Goal: Information Seeking & Learning: Learn about a topic

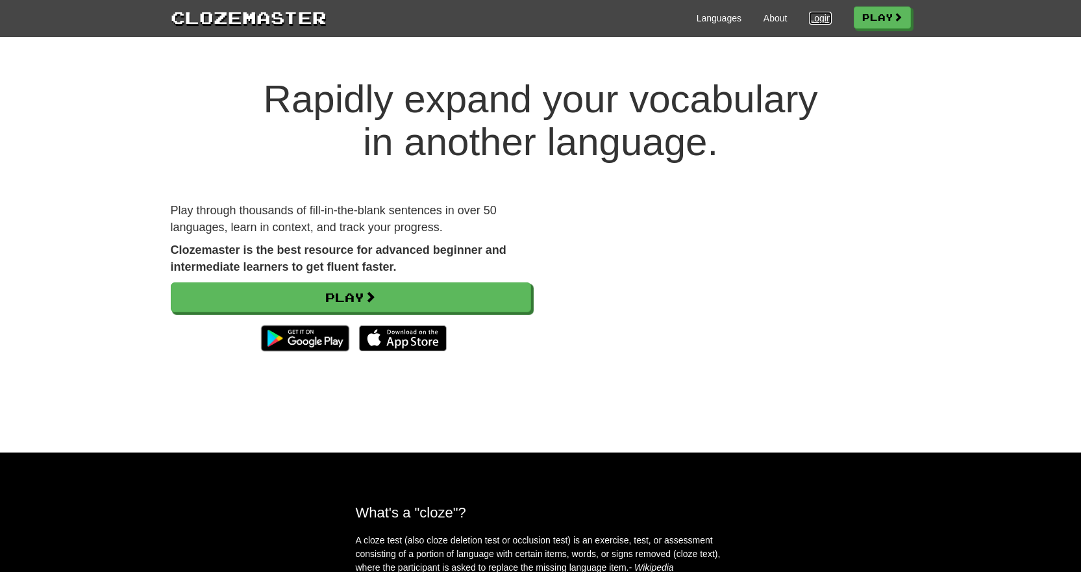
click at [811, 17] on link "Login" at bounding box center [820, 18] width 22 height 13
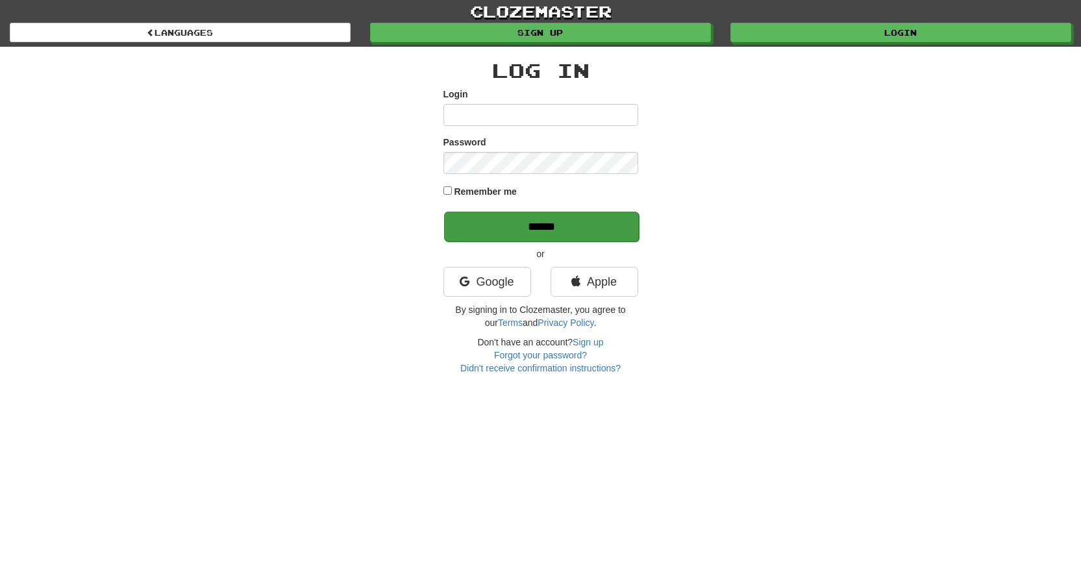
type input "**********"
click at [533, 214] on input "******" at bounding box center [541, 227] width 195 height 30
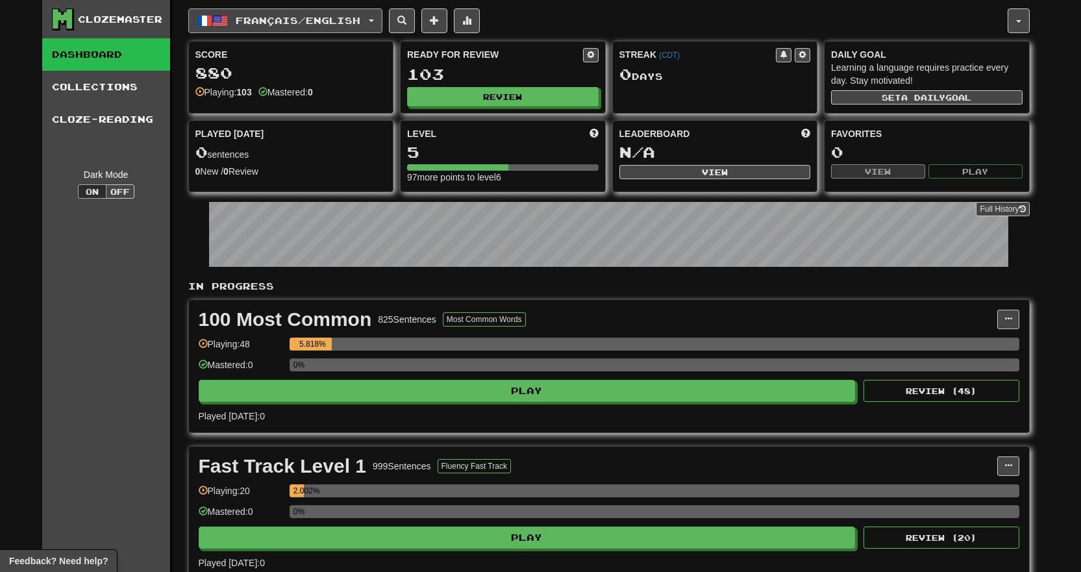
click at [256, 22] on span "Français / English" at bounding box center [298, 20] width 125 height 11
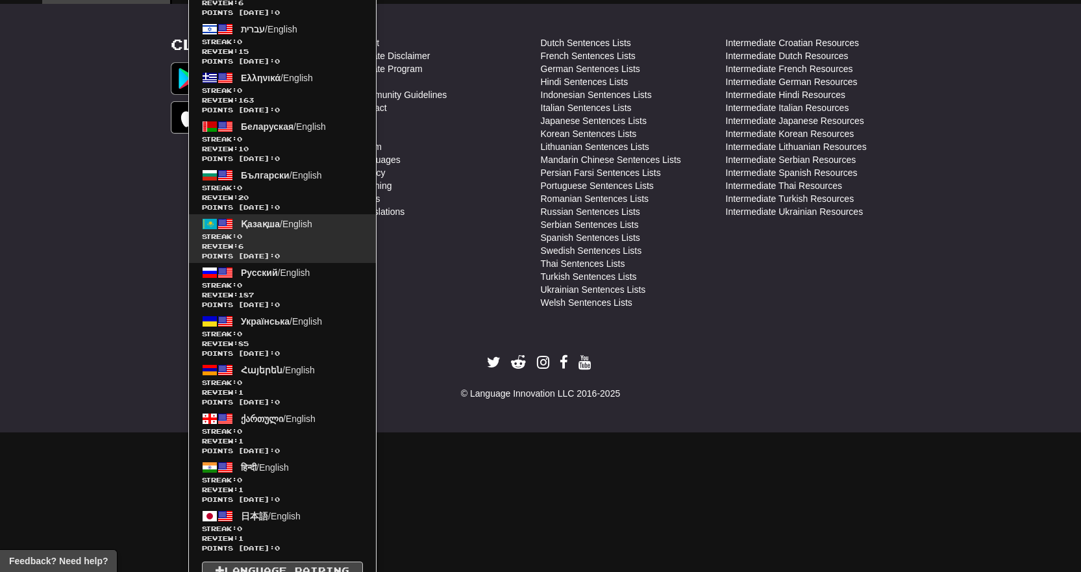
scroll to position [816, 0]
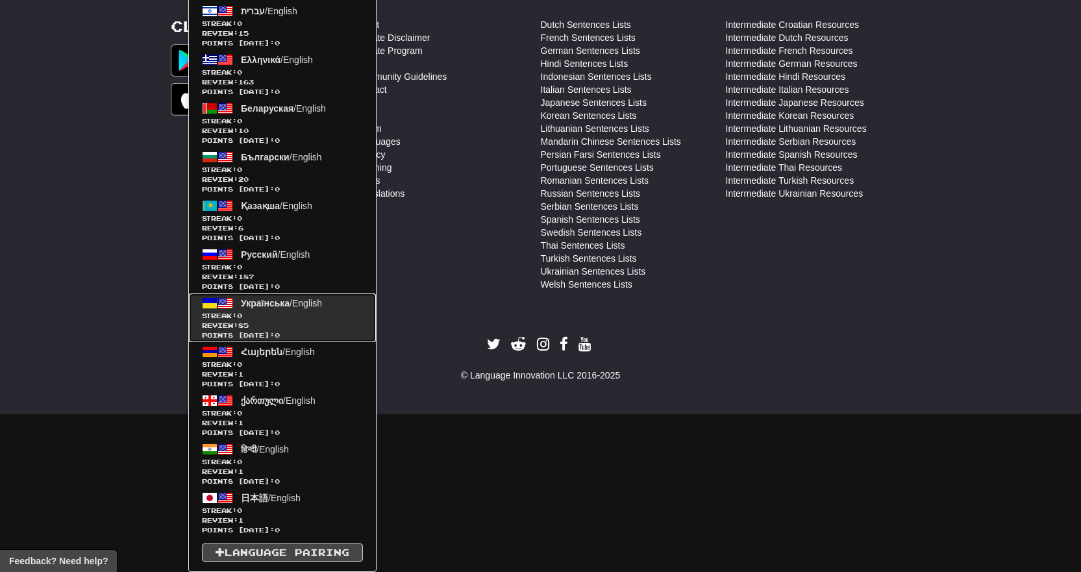
click at [285, 303] on span "Українська" at bounding box center [265, 303] width 49 height 10
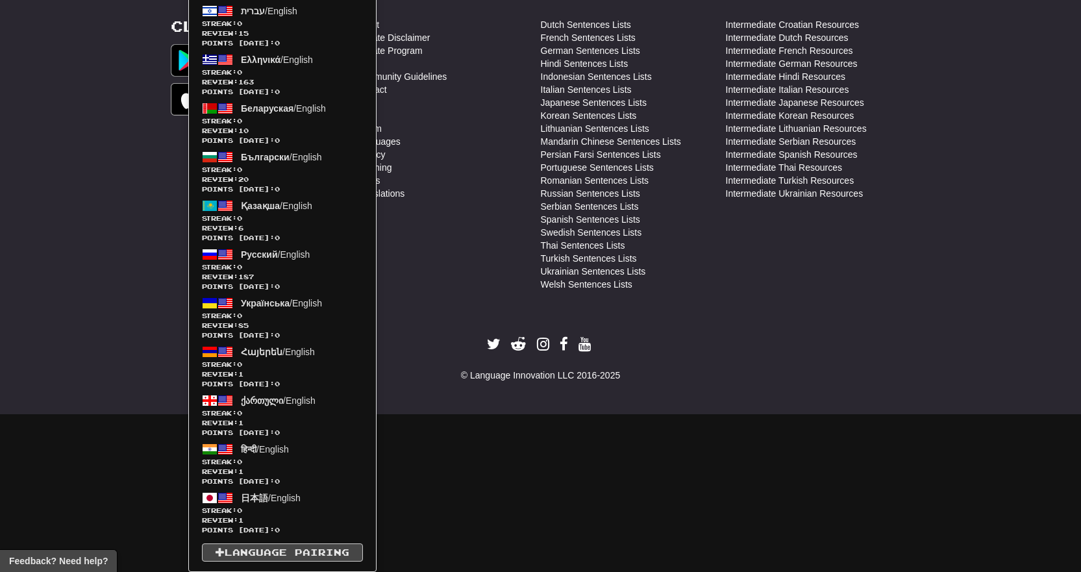
scroll to position [658, 0]
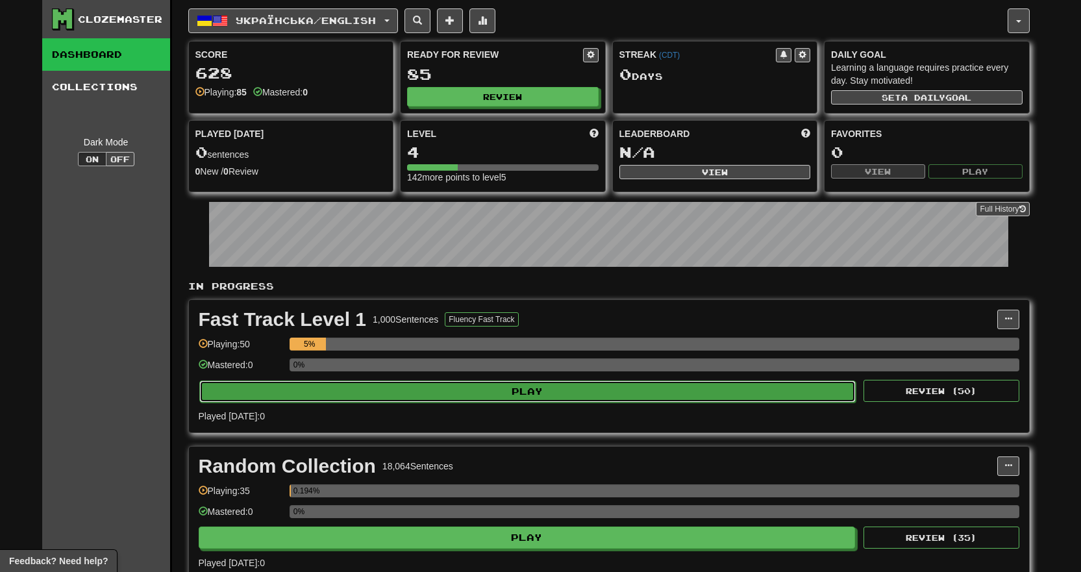
click at [569, 391] on button "Play" at bounding box center [527, 391] width 657 height 22
select select "**"
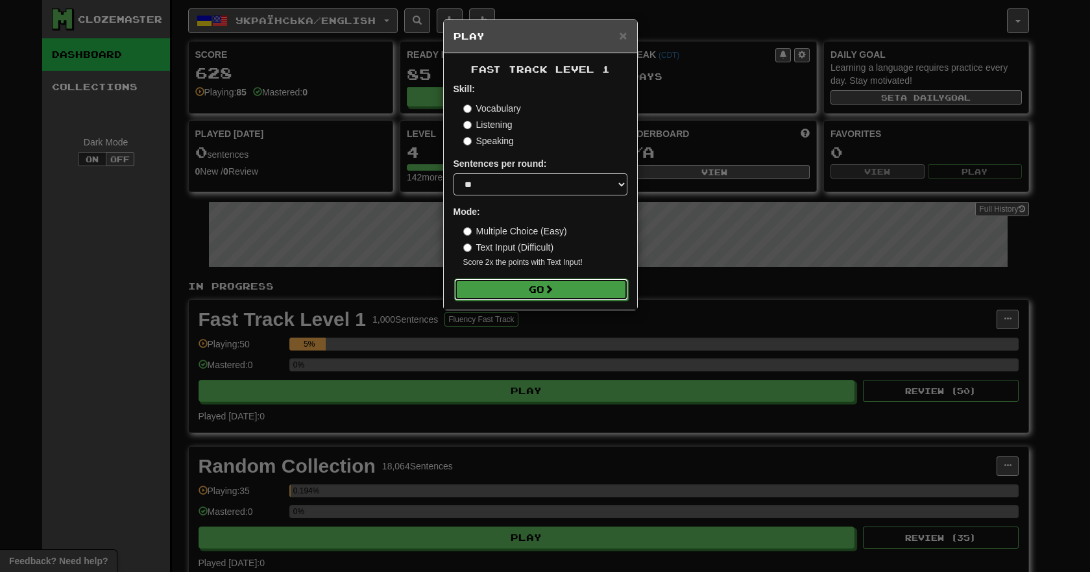
click at [560, 289] on button "Go" at bounding box center [541, 289] width 174 height 22
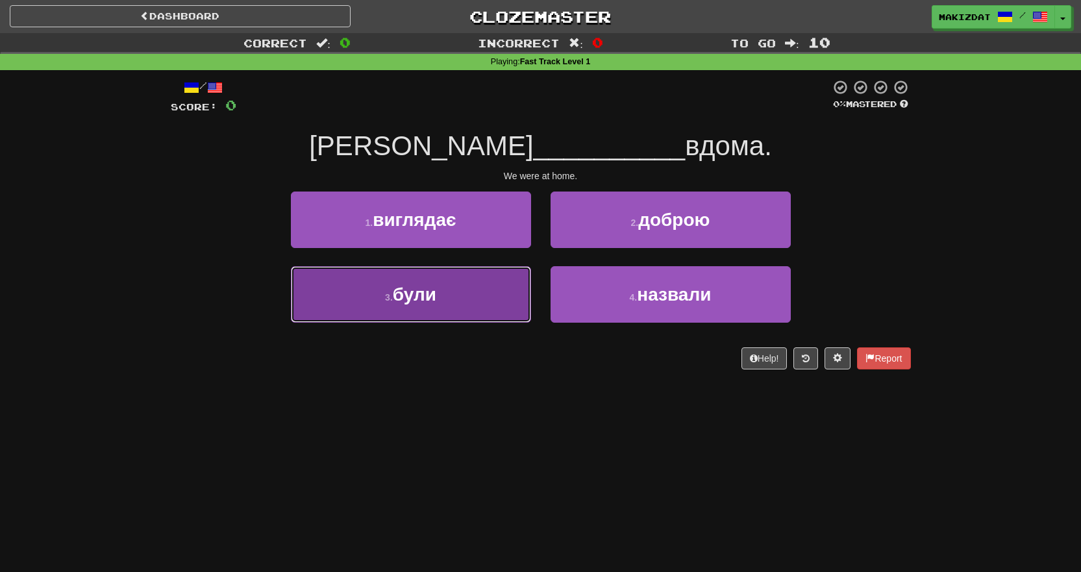
drag, startPoint x: 453, startPoint y: 299, endPoint x: 434, endPoint y: 358, distance: 62.8
click at [452, 298] on button "3 . були" at bounding box center [411, 294] width 240 height 56
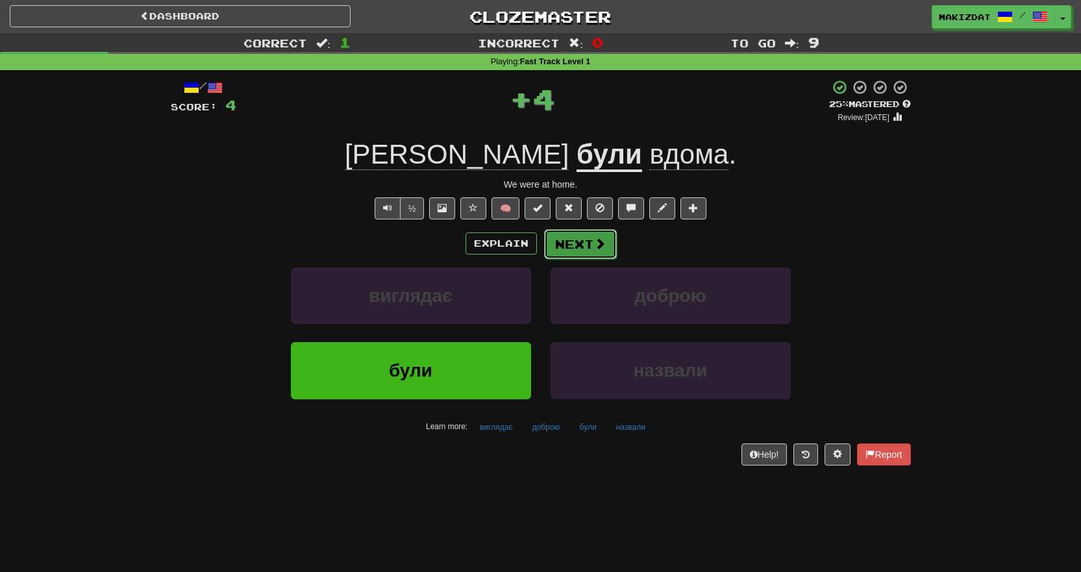
click at [574, 237] on button "Next" at bounding box center [580, 244] width 73 height 30
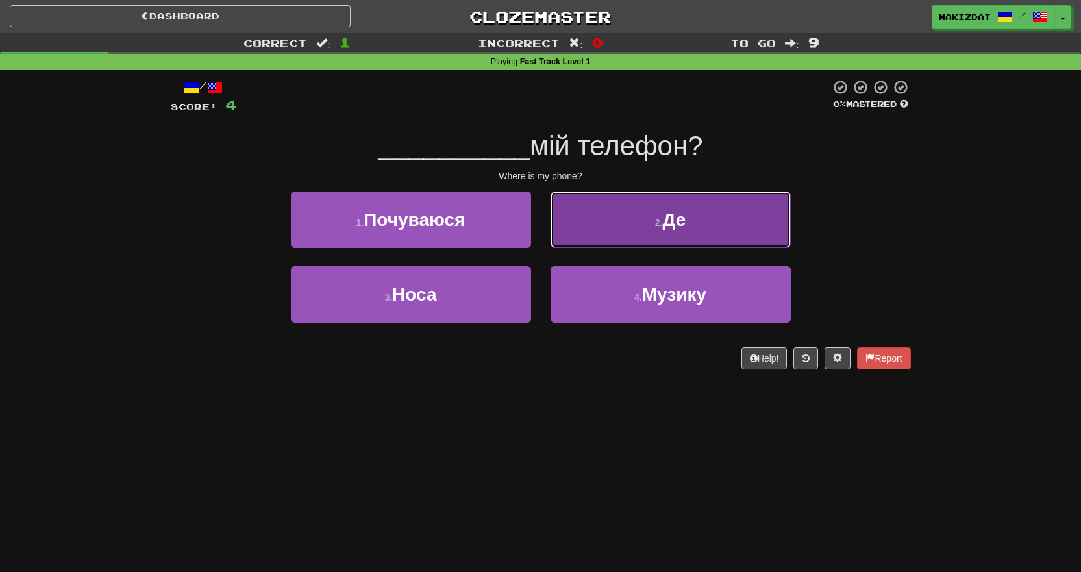
click at [674, 233] on button "2 . Де" at bounding box center [670, 219] width 240 height 56
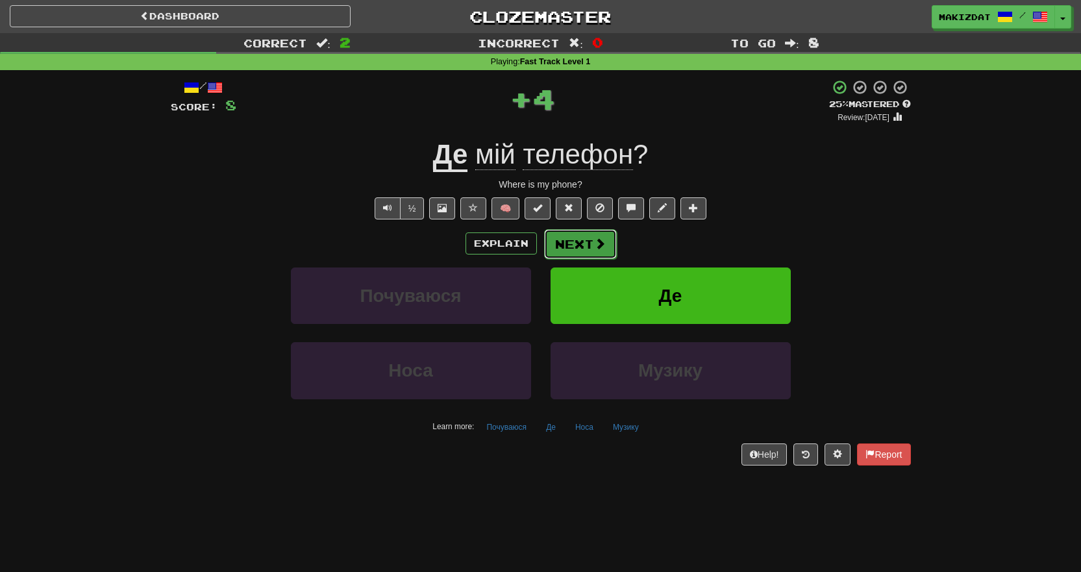
click at [604, 244] on span at bounding box center [600, 244] width 12 height 12
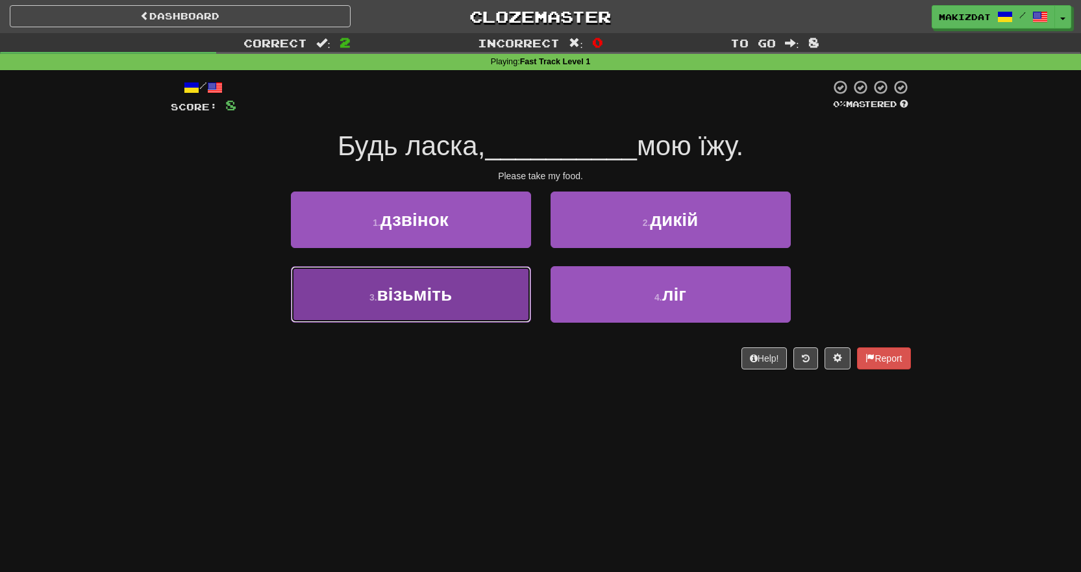
click at [439, 304] on span "візьміть" at bounding box center [414, 294] width 75 height 20
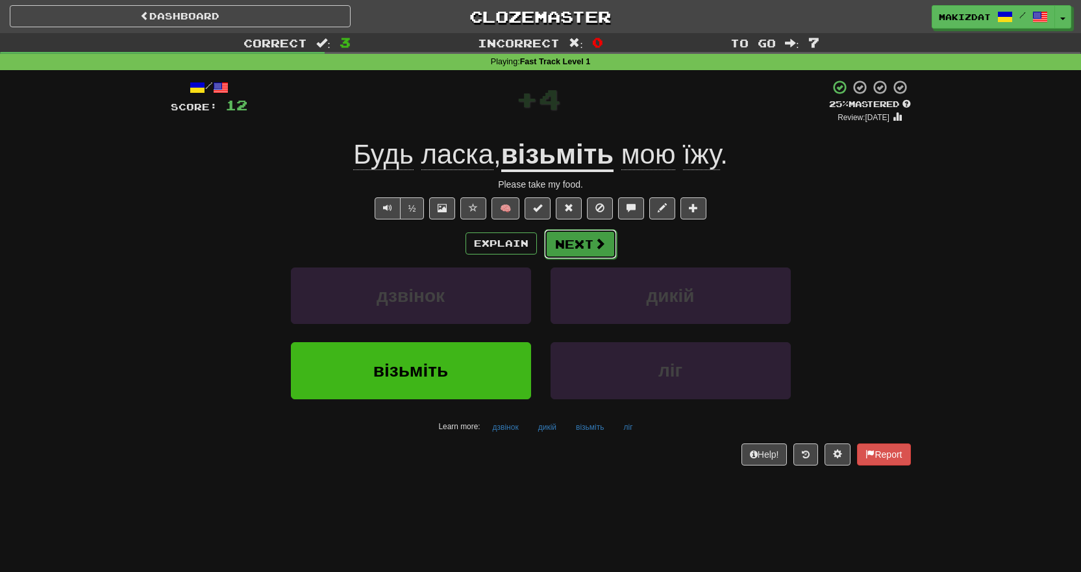
click at [602, 247] on span at bounding box center [600, 244] width 12 height 12
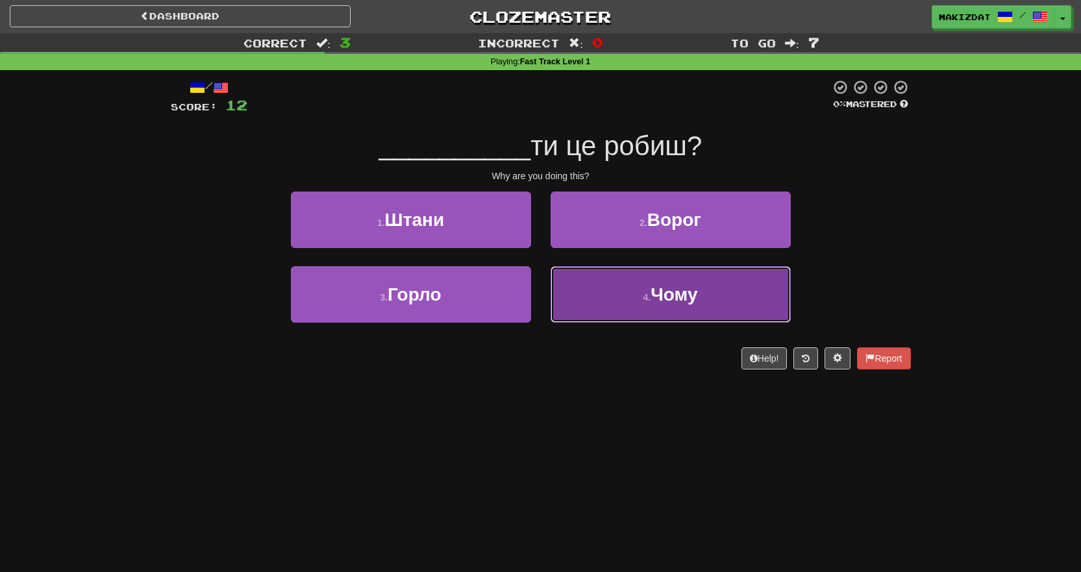
click at [730, 304] on button "4 . Чому" at bounding box center [670, 294] width 240 height 56
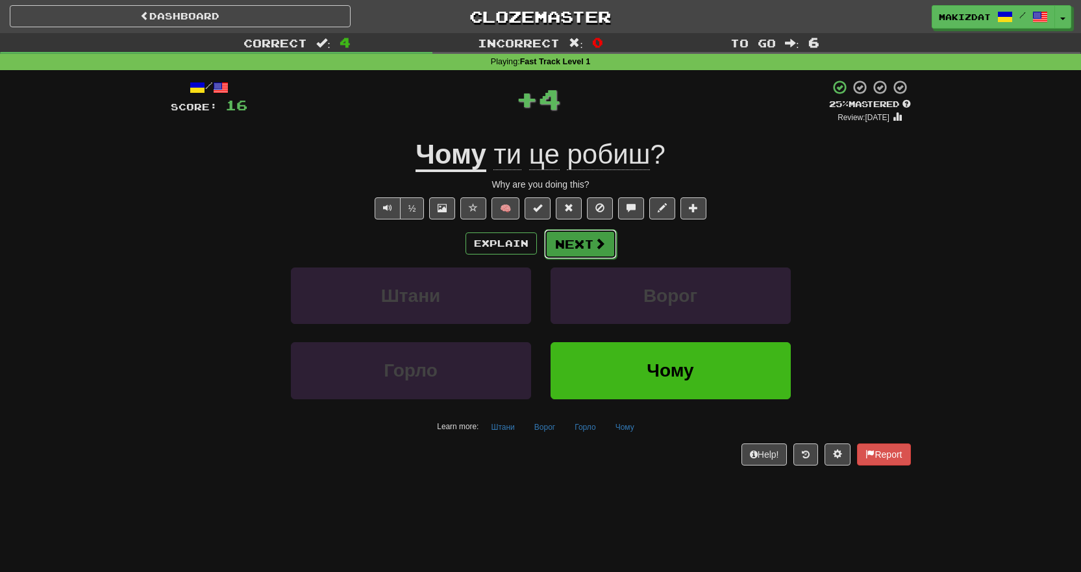
click at [583, 250] on button "Next" at bounding box center [580, 244] width 73 height 30
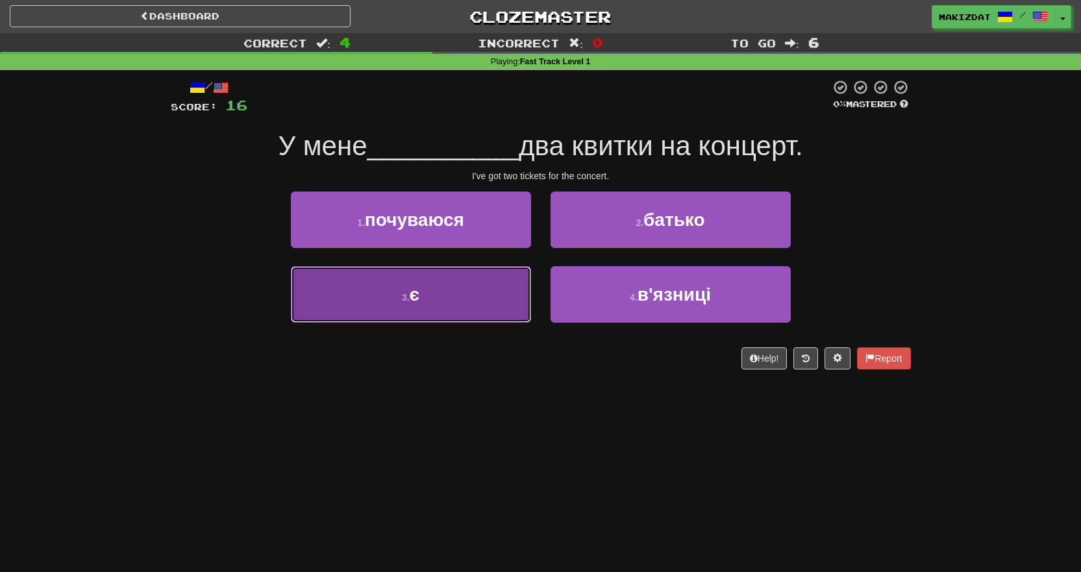
click at [437, 289] on button "3 . є" at bounding box center [411, 294] width 240 height 56
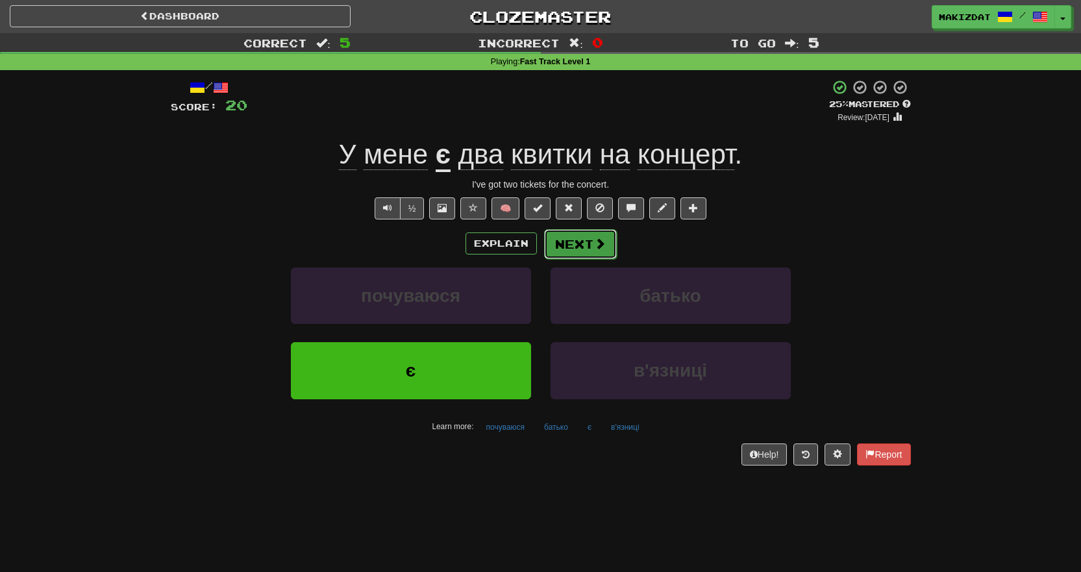
click at [598, 241] on span at bounding box center [600, 244] width 12 height 12
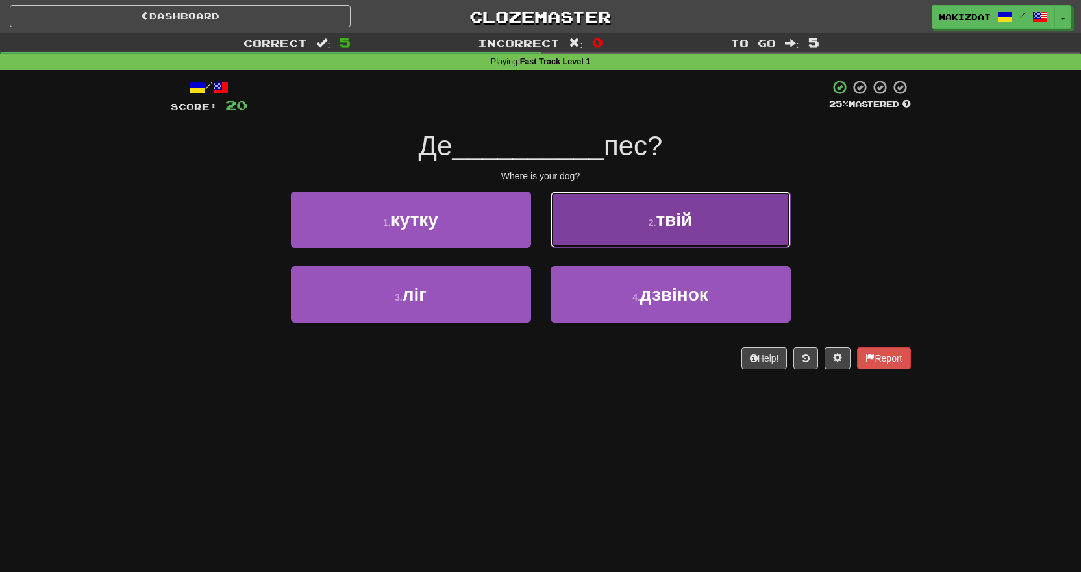
click at [670, 226] on span "твій" at bounding box center [673, 220] width 36 height 20
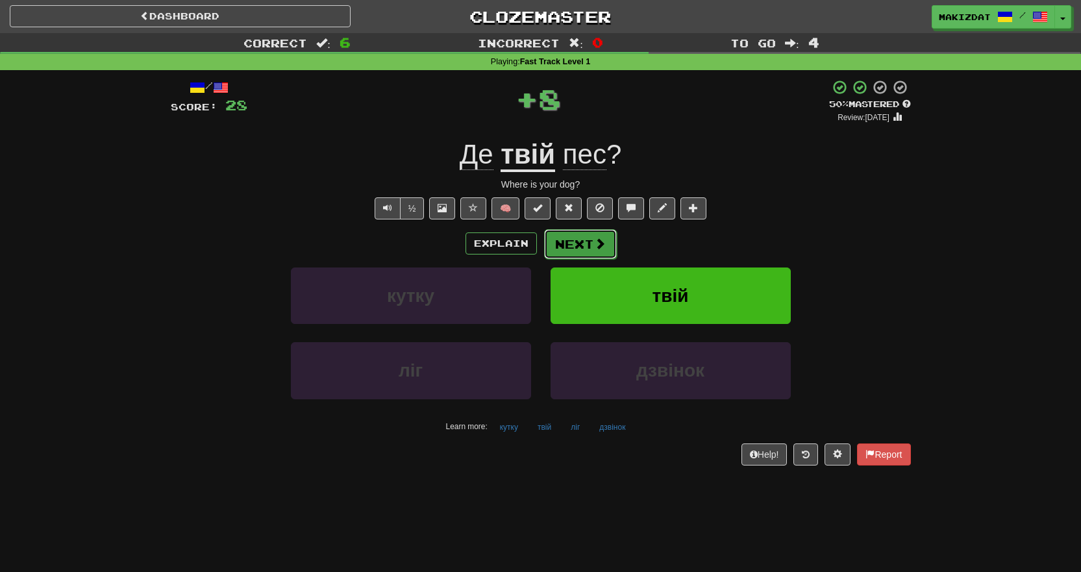
click at [588, 245] on button "Next" at bounding box center [580, 244] width 73 height 30
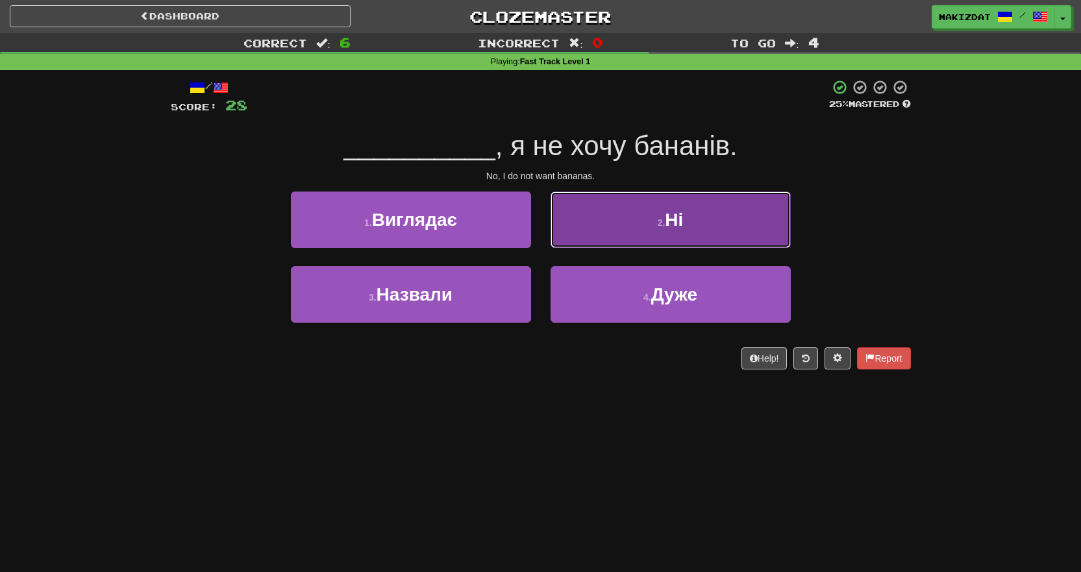
click at [639, 223] on button "2 . Ні" at bounding box center [670, 219] width 240 height 56
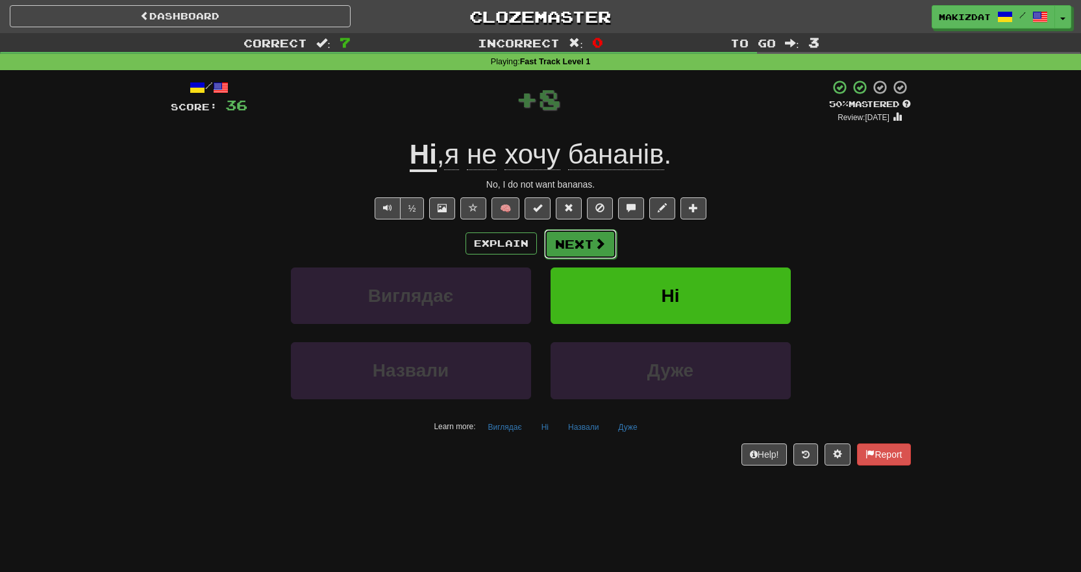
click at [587, 241] on button "Next" at bounding box center [580, 244] width 73 height 30
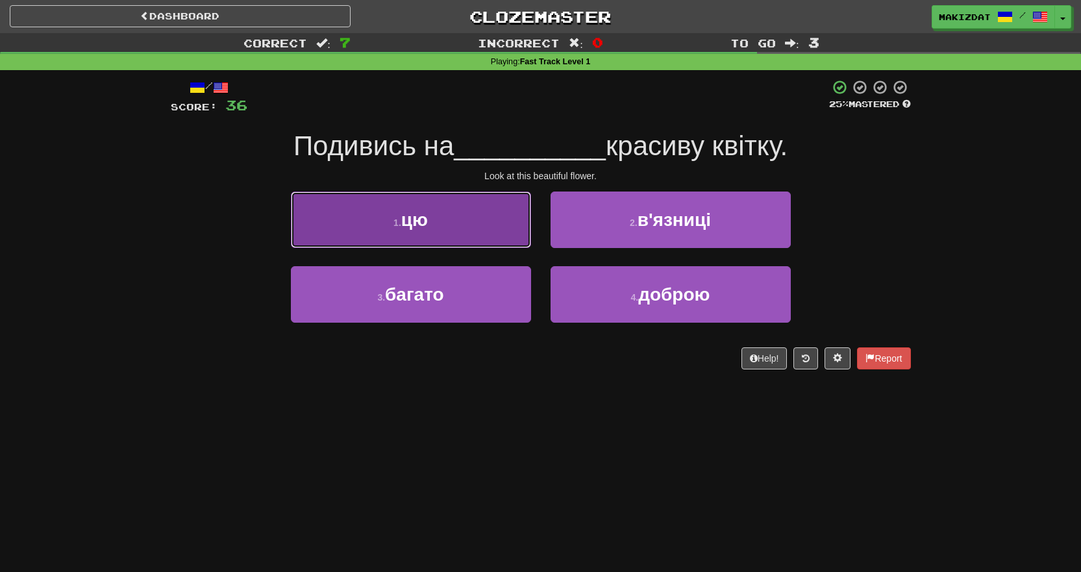
click at [429, 212] on button "1 . цю" at bounding box center [411, 219] width 240 height 56
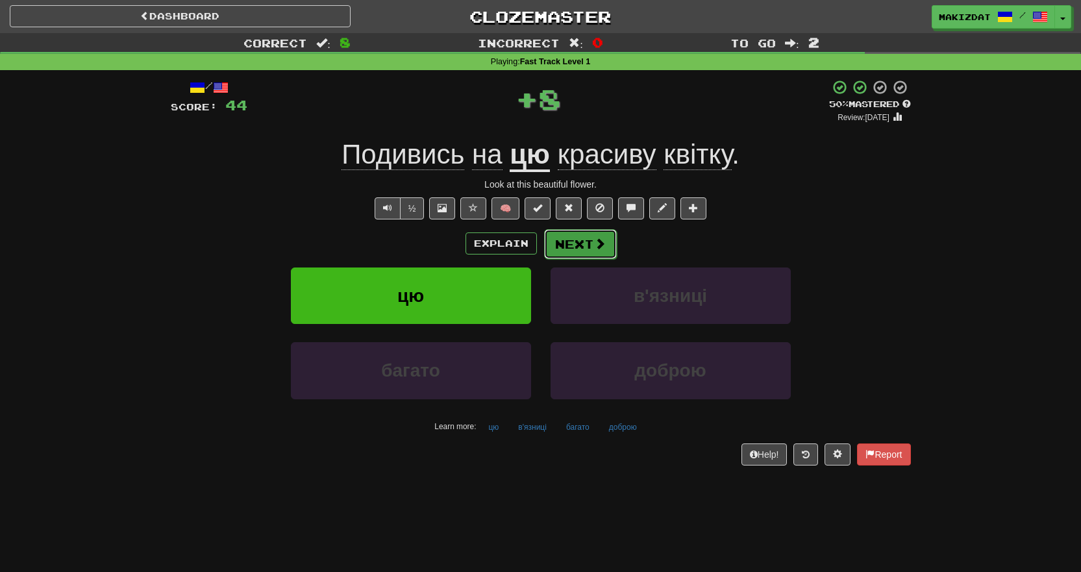
click at [594, 246] on span at bounding box center [600, 244] width 12 height 12
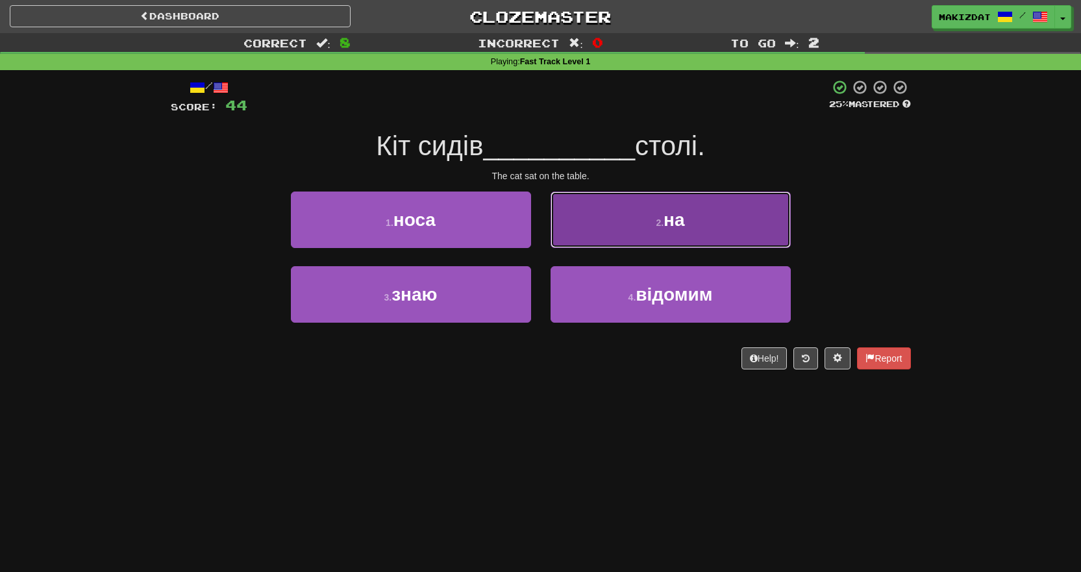
click at [687, 214] on button "2 . на" at bounding box center [670, 219] width 240 height 56
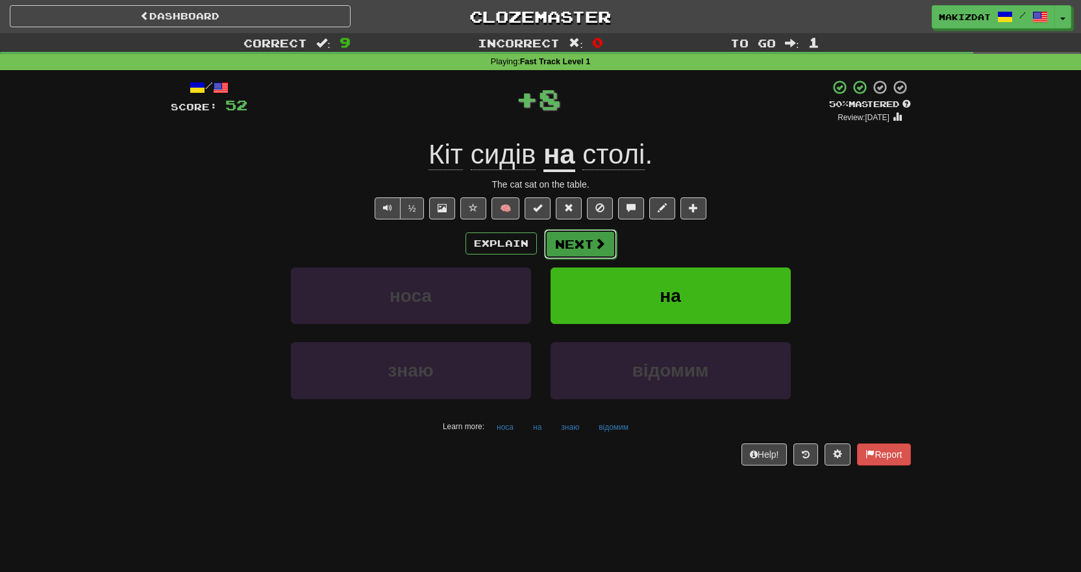
click at [572, 238] on button "Next" at bounding box center [580, 244] width 73 height 30
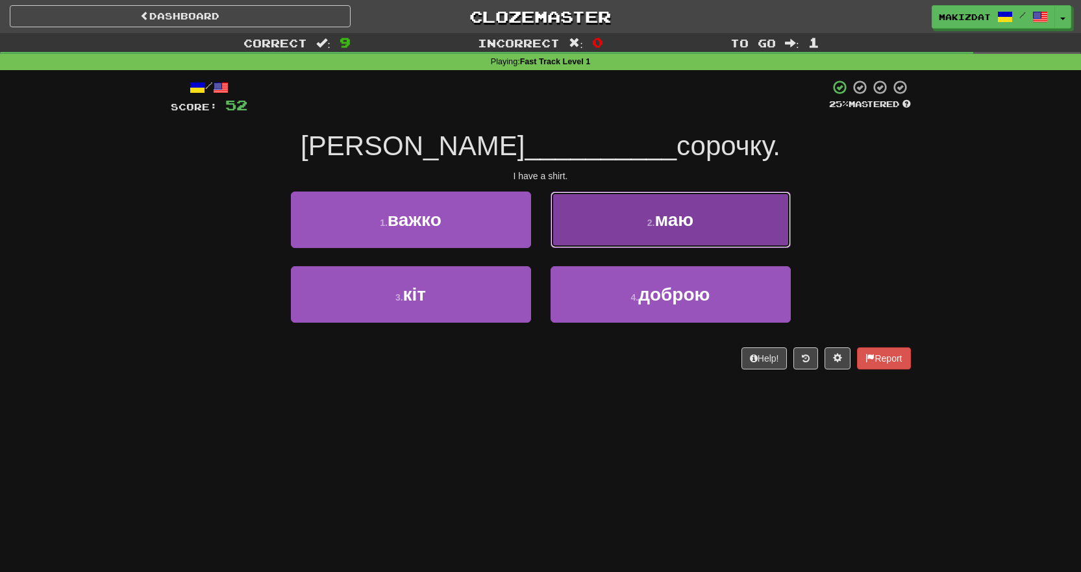
click at [714, 219] on button "2 . маю" at bounding box center [670, 219] width 240 height 56
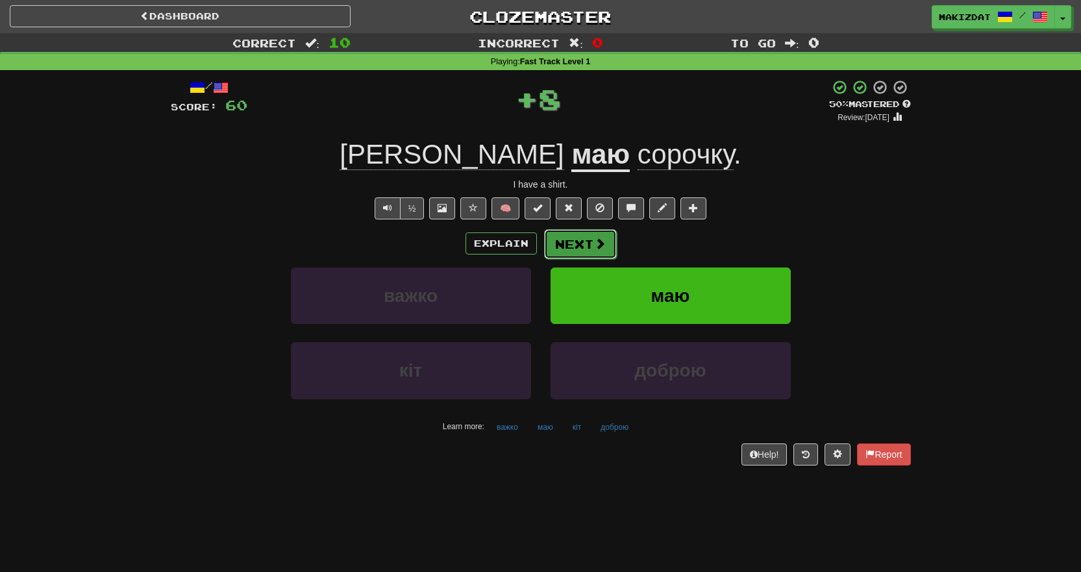
click at [586, 237] on button "Next" at bounding box center [580, 244] width 73 height 30
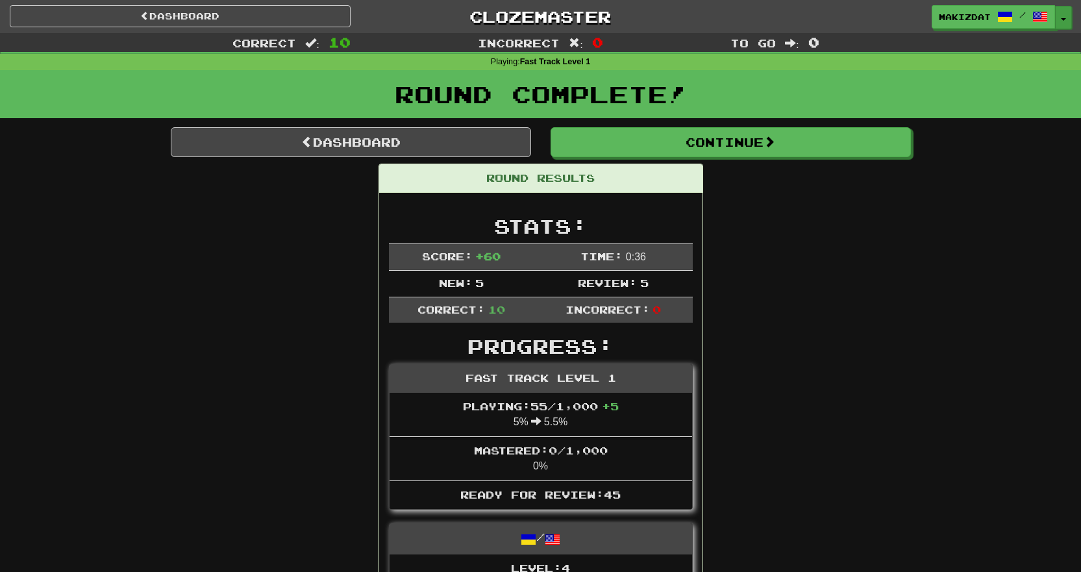
click at [1068, 11] on button "Toggle Dropdown" at bounding box center [1063, 17] width 17 height 23
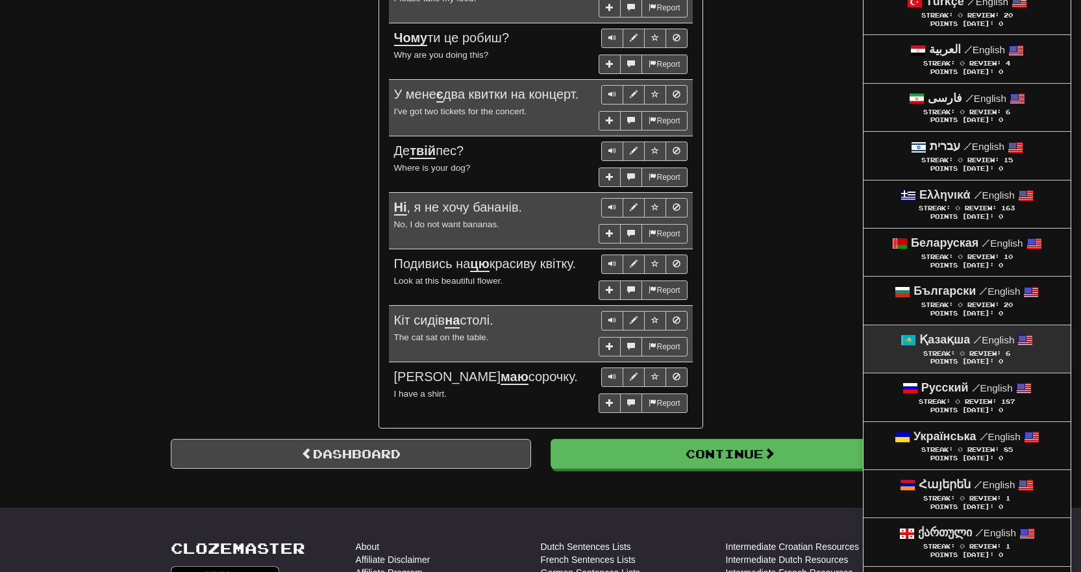
scroll to position [1103, 0]
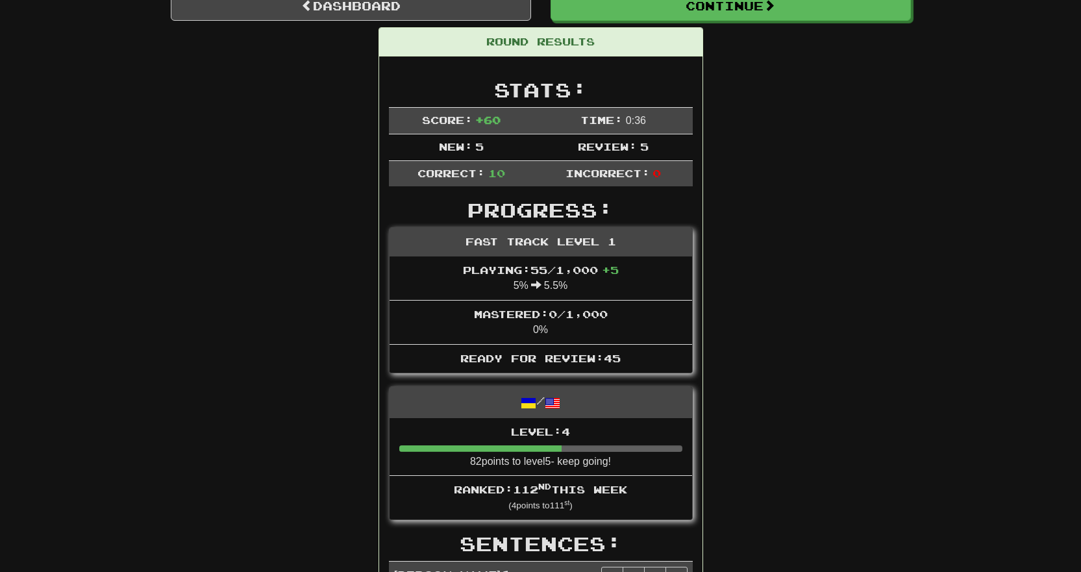
scroll to position [0, 0]
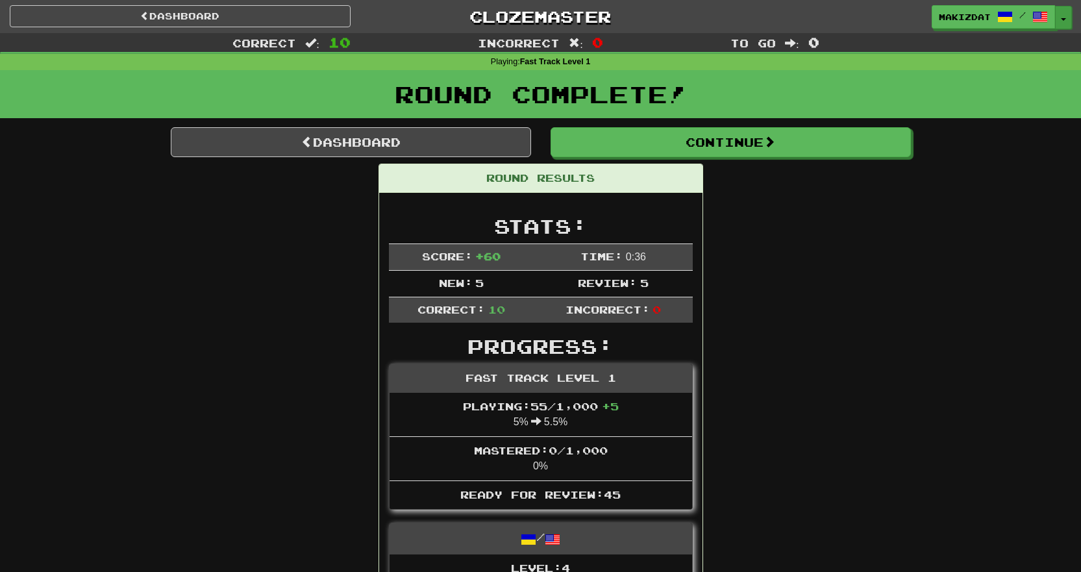
click at [1062, 19] on span "button" at bounding box center [1062, 19] width 5 height 3
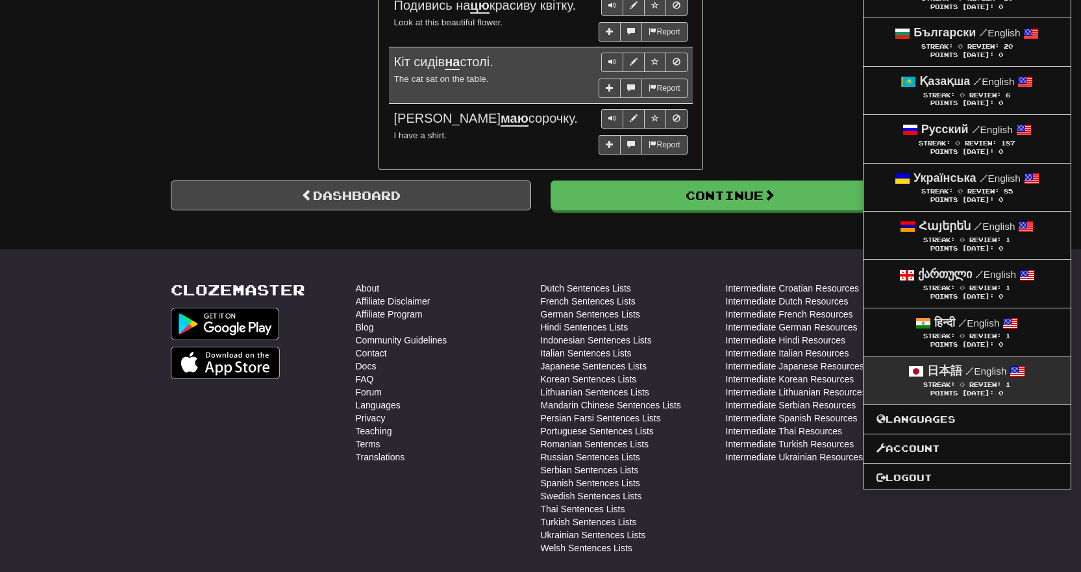
scroll to position [1103, 0]
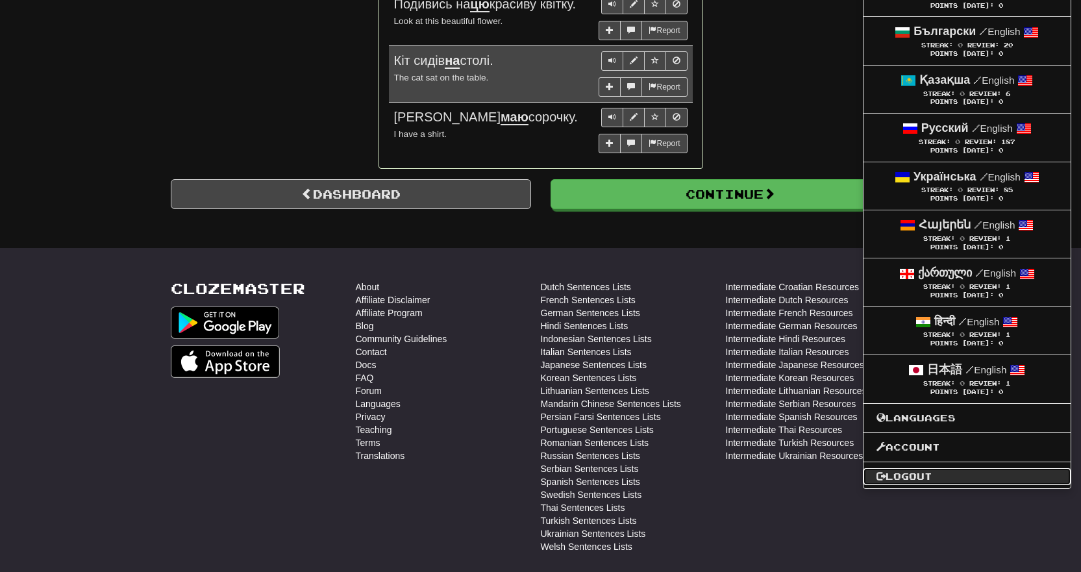
click at [918, 474] on link "Logout" at bounding box center [966, 476] width 207 height 17
